Goal: Task Accomplishment & Management: Use online tool/utility

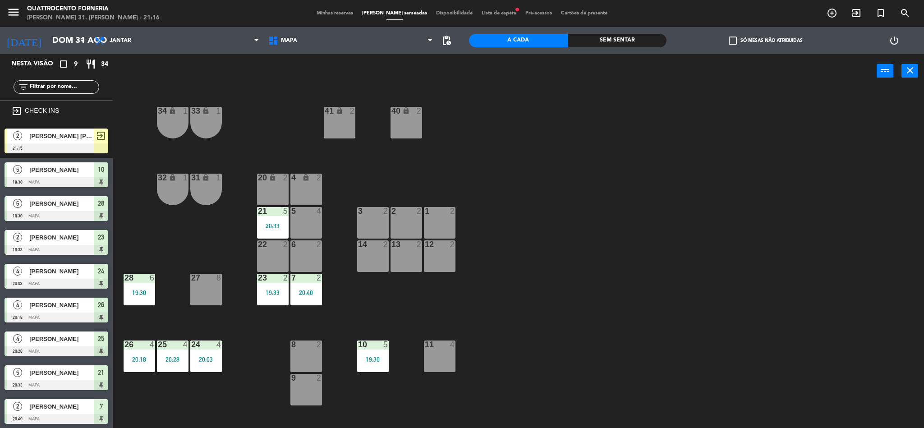
click at [47, 134] on span "[PERSON_NAME] [PERSON_NAME]" at bounding box center [61, 135] width 64 height 9
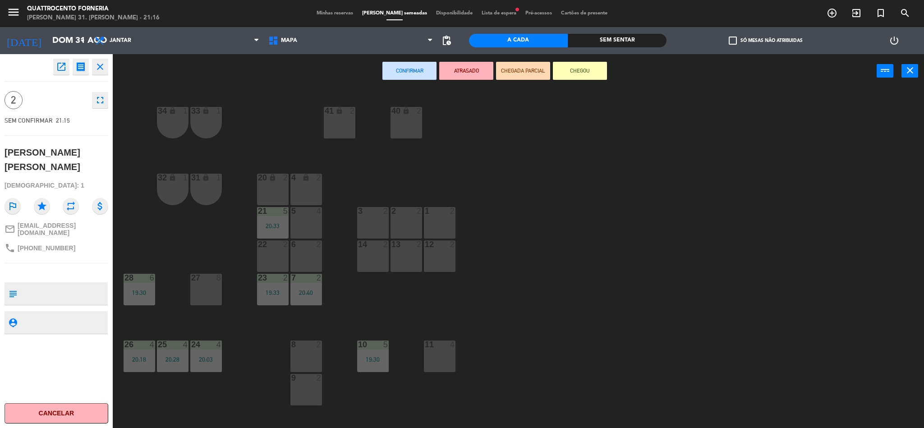
click at [312, 388] on div "9 2" at bounding box center [306, 390] width 32 height 32
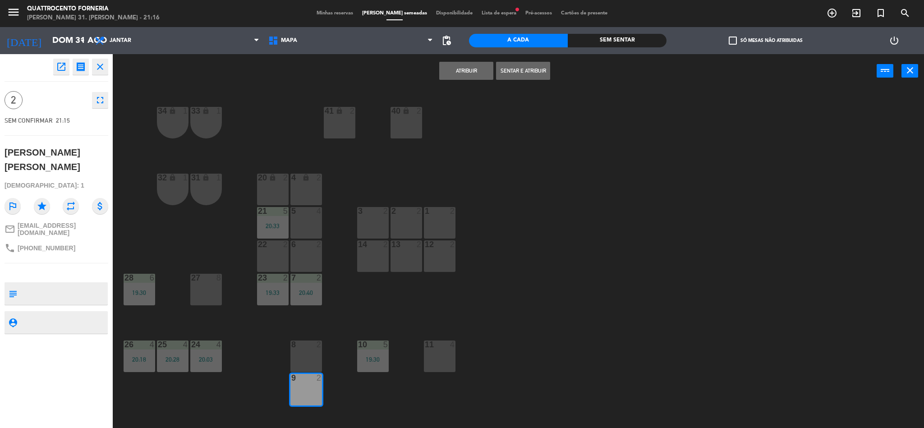
click at [519, 69] on button "Sentar e Atribuir" at bounding box center [523, 71] width 54 height 18
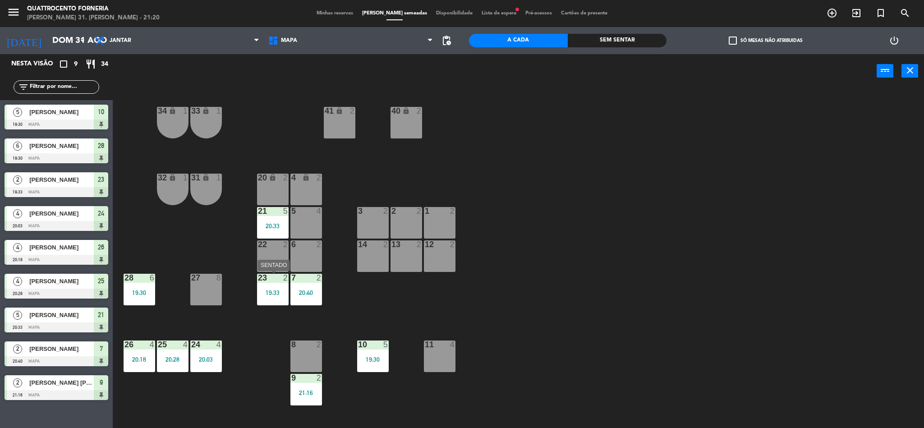
click at [266, 292] on div "19:33" at bounding box center [273, 293] width 32 height 6
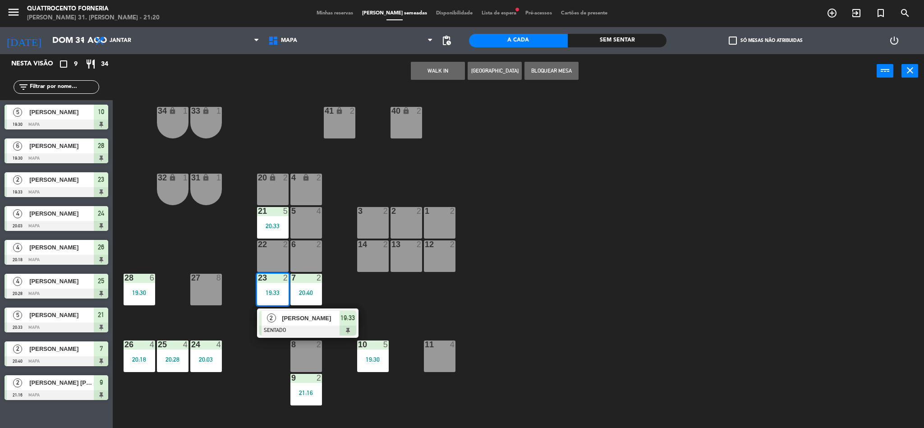
click at [289, 316] on div "2 [PERSON_NAME] SENTADO 19:33" at bounding box center [307, 322] width 115 height 29
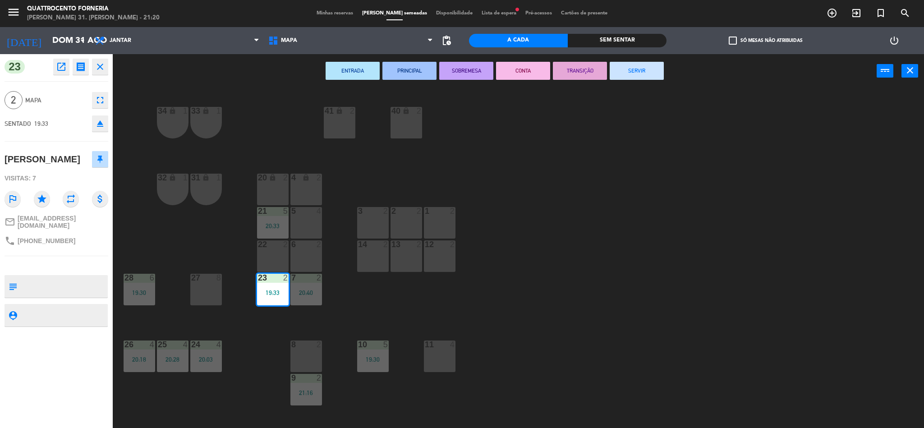
click at [635, 73] on button "SERVIR" at bounding box center [637, 71] width 54 height 18
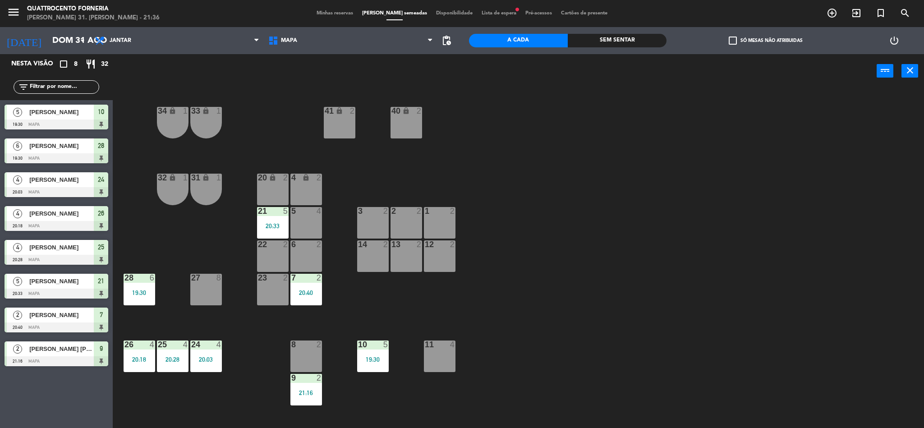
click at [835, 364] on div "34 lock 1 33 lock 1 41 lock 2 40 lock 2 32 lock 1 31 lock 1 20 lock 2 4 lock 2 …" at bounding box center [523, 261] width 802 height 340
click at [311, 287] on div "7 2 20:40" at bounding box center [306, 290] width 32 height 32
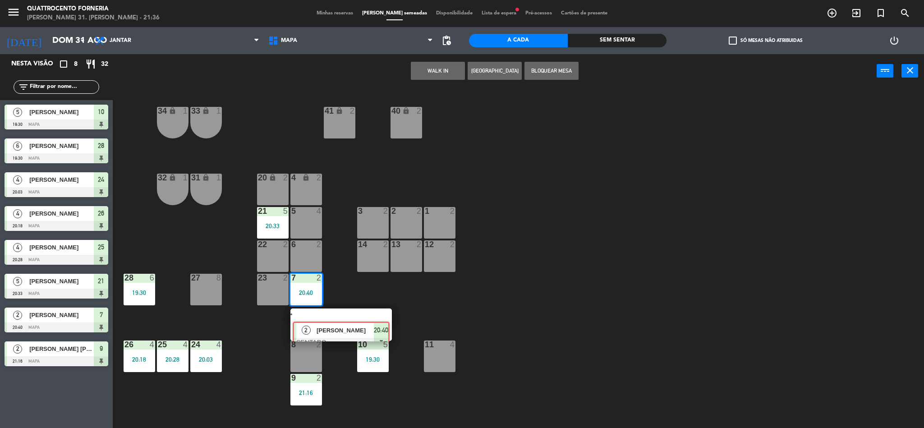
drag, startPoint x: 335, startPoint y: 321, endPoint x: 338, endPoint y: 310, distance: 11.4
click at [333, 321] on div "2 [PERSON_NAME] SENTADO 20:40" at bounding box center [341, 324] width 115 height 32
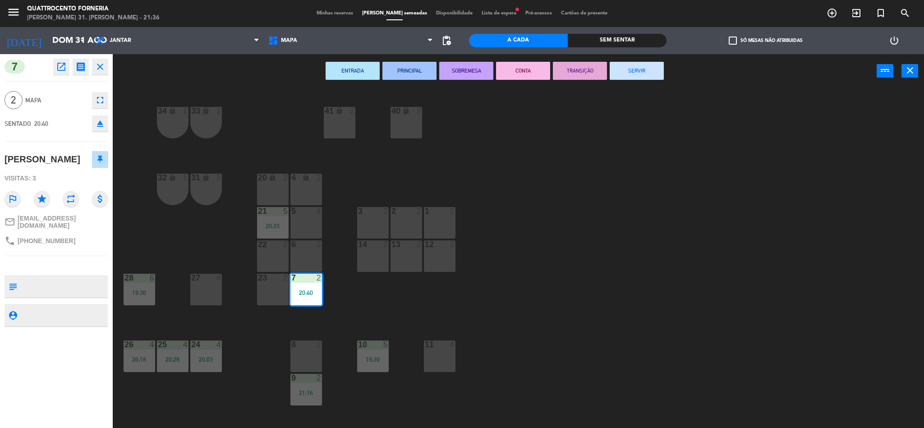
click at [635, 74] on button "SERVIR" at bounding box center [637, 71] width 54 height 18
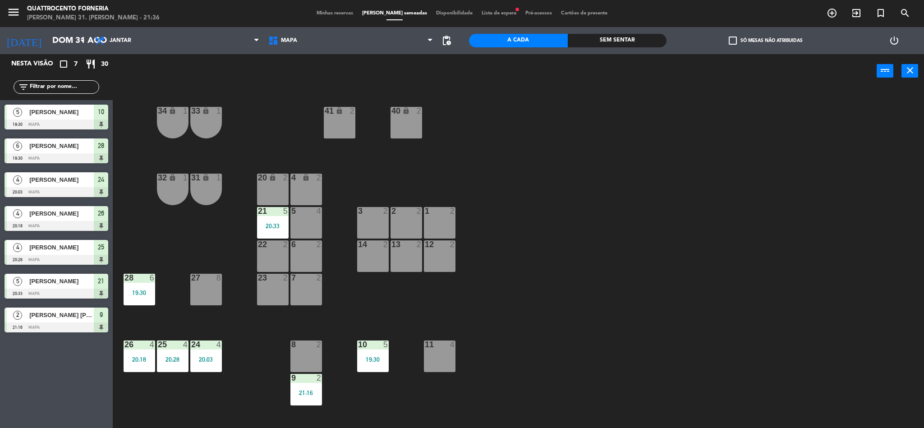
click at [498, 11] on span "Lista de espera fiber_manual_record" at bounding box center [499, 13] width 44 height 5
